Goal: Task Accomplishment & Management: Manage account settings

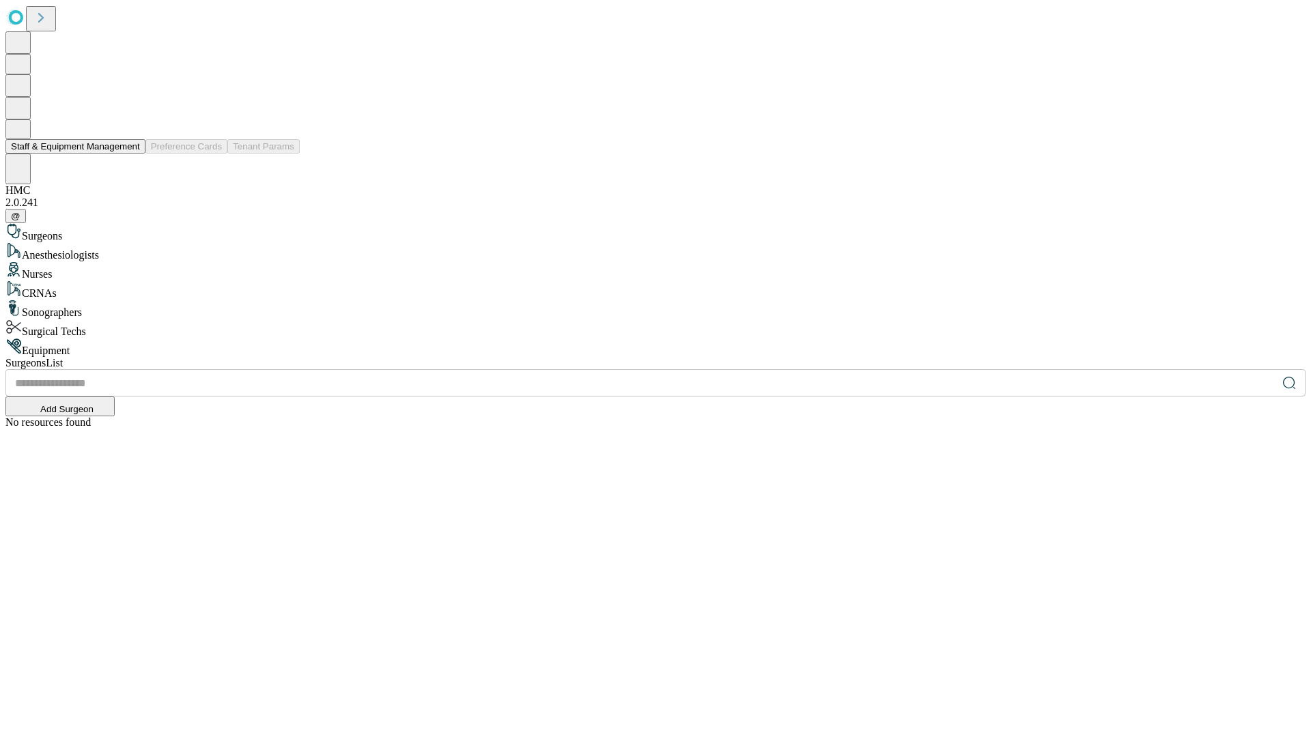
click at [130, 154] on button "Staff & Equipment Management" at bounding box center [75, 146] width 140 height 14
